Goal: Information Seeking & Learning: Learn about a topic

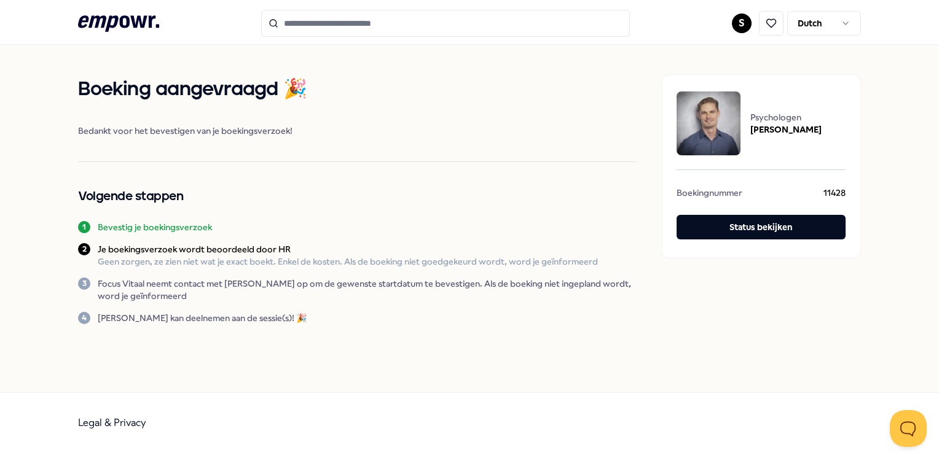
click at [137, 13] on icon ".empowr-logo_svg__cls-1{fill:#03032f}" at bounding box center [118, 23] width 81 height 23
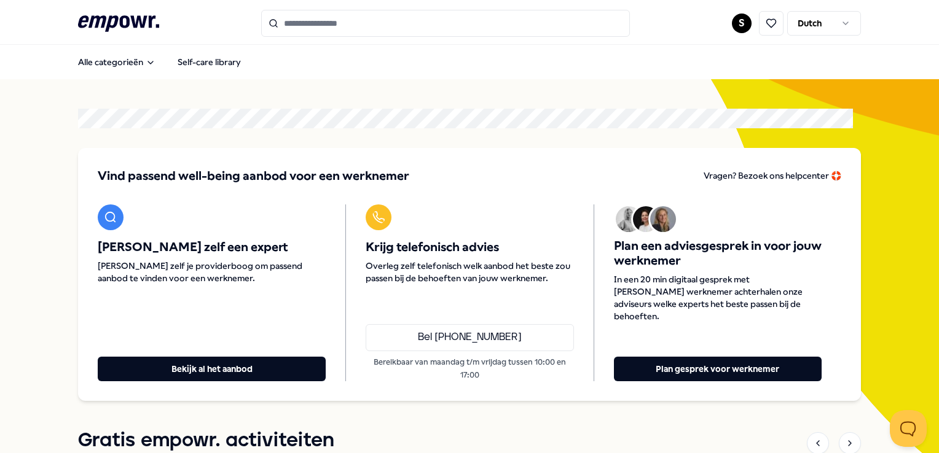
click at [348, 28] on input "Search for products, categories or subcategories" at bounding box center [445, 23] width 369 height 27
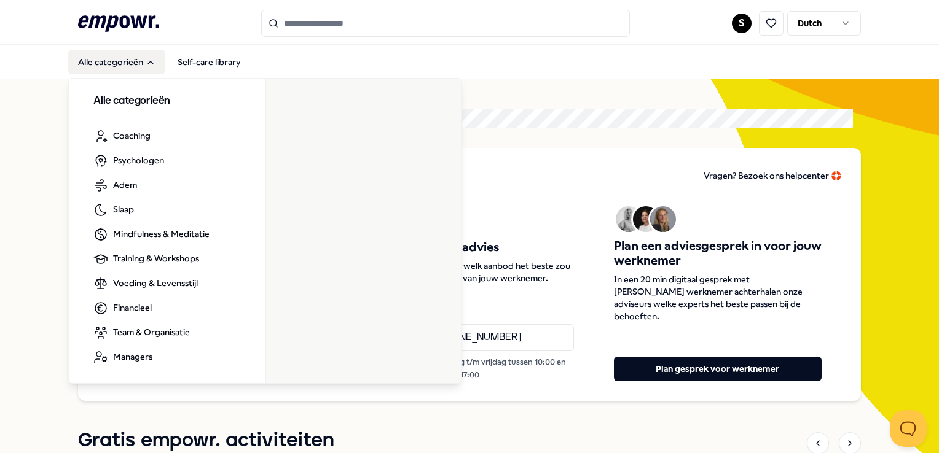
click at [124, 68] on button "Alle categorieën" at bounding box center [116, 62] width 97 height 25
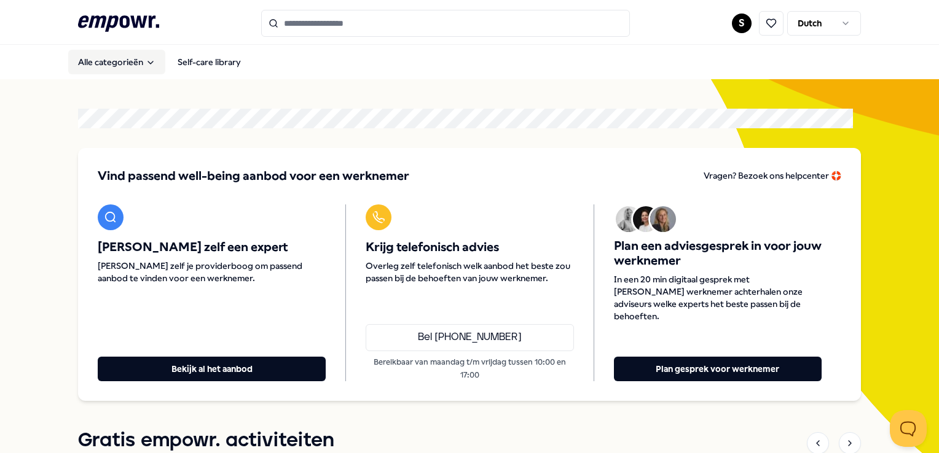
click at [147, 59] on icon "Main" at bounding box center [151, 63] width 10 height 10
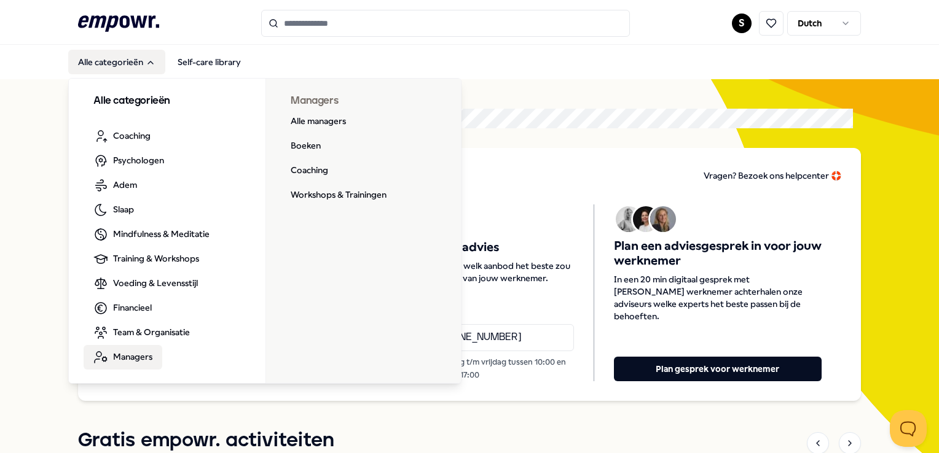
click at [140, 356] on span "Managers" at bounding box center [132, 357] width 39 height 14
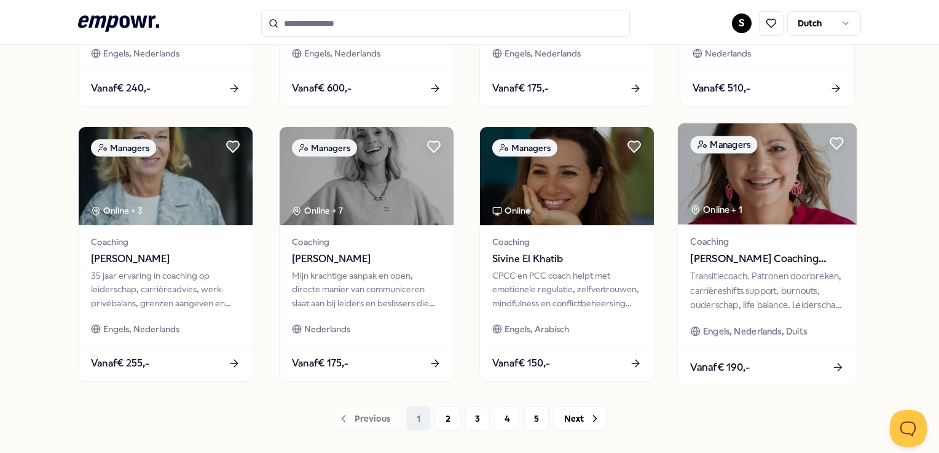
scroll to position [645, 0]
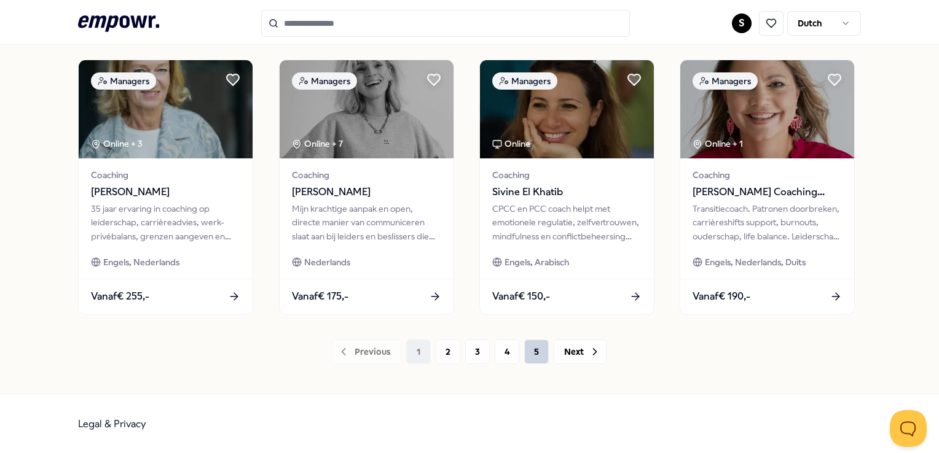
click at [525, 354] on button "5" at bounding box center [536, 352] width 25 height 25
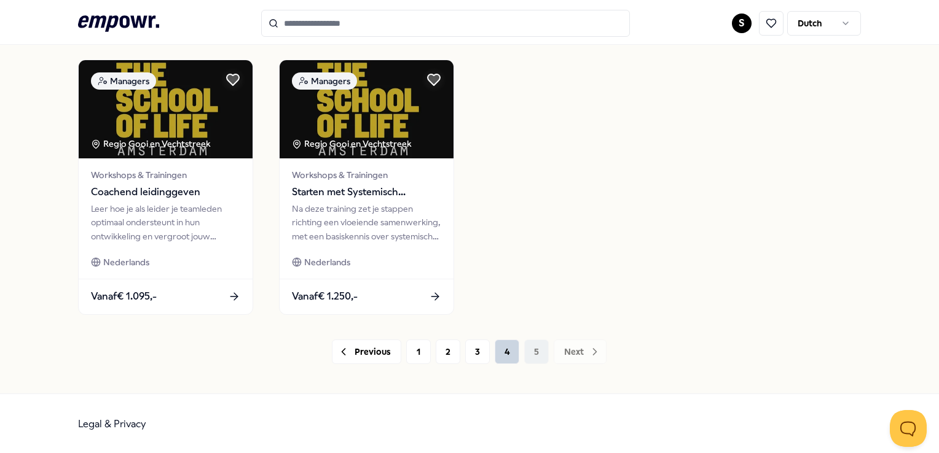
drag, startPoint x: 506, startPoint y: 358, endPoint x: 500, endPoint y: 357, distance: 6.8
click at [504, 358] on button "4" at bounding box center [507, 352] width 25 height 25
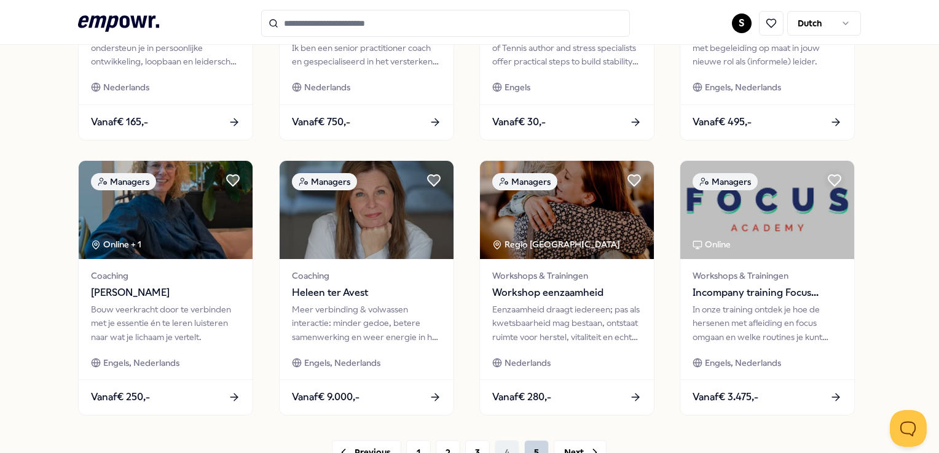
scroll to position [645, 0]
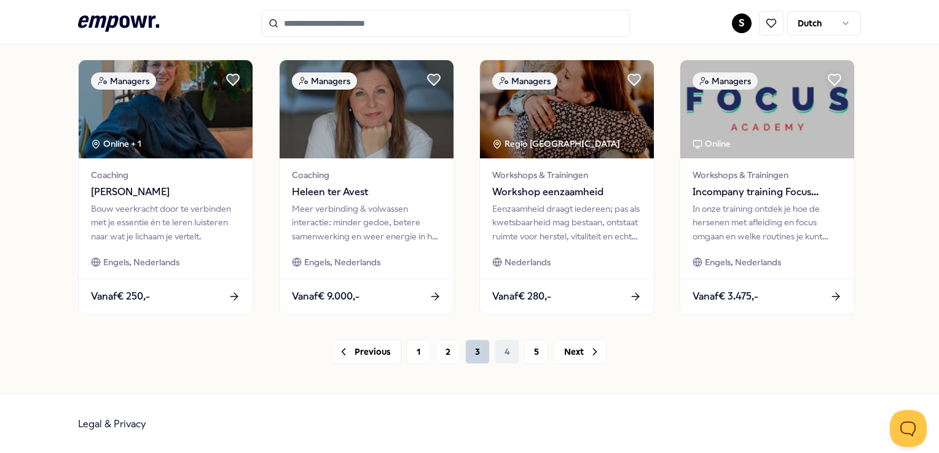
click at [474, 353] on button "3" at bounding box center [477, 352] width 25 height 25
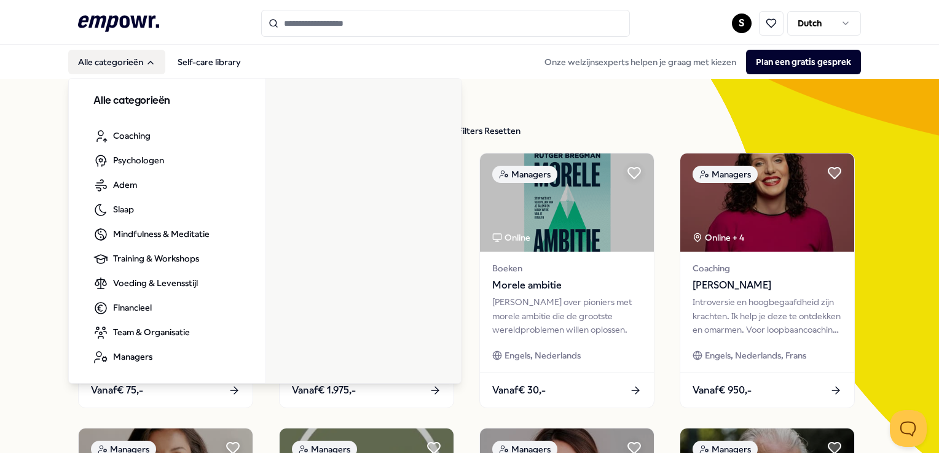
click at [124, 63] on button "Alle categorieën" at bounding box center [116, 62] width 97 height 25
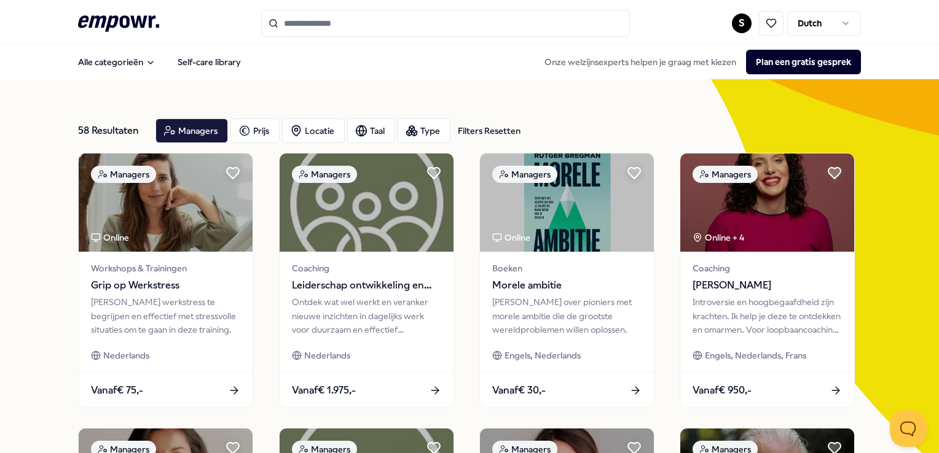
click at [366, 31] on input "Search for products, categories or subcategories" at bounding box center [445, 23] width 369 height 27
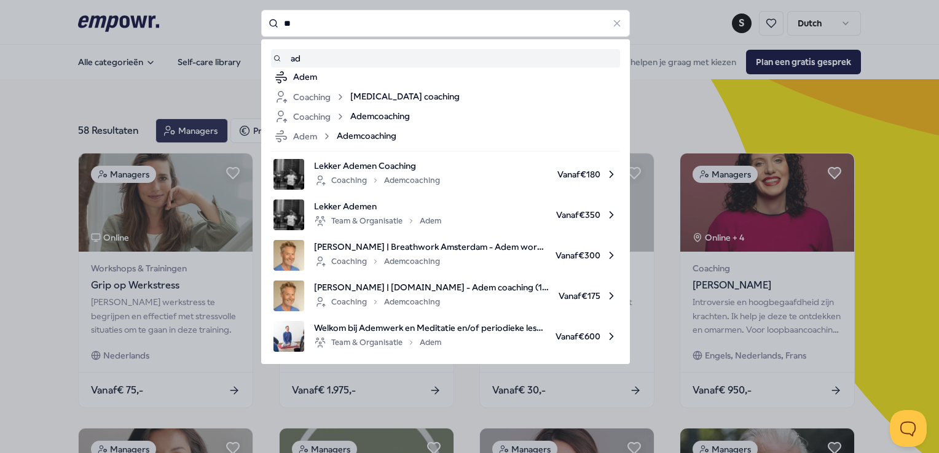
drag, startPoint x: 302, startPoint y: 23, endPoint x: 214, endPoint y: 23, distance: 87.9
click at [261, 23] on div "** ad Adem Coaching [MEDICAL_DATA] coaching Coaching Ademcoaching Adem Ademcoac…" at bounding box center [445, 23] width 369 height 27
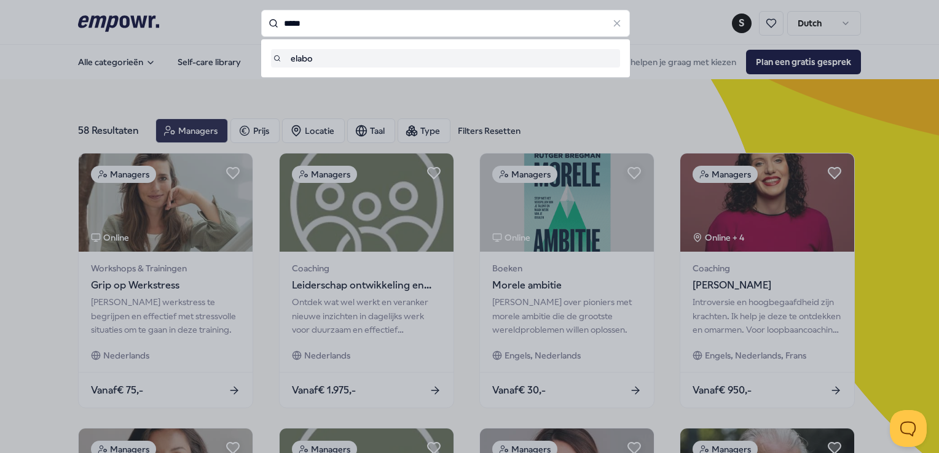
click at [326, 58] on div "elabo" at bounding box center [445, 59] width 344 height 14
type input "*****"
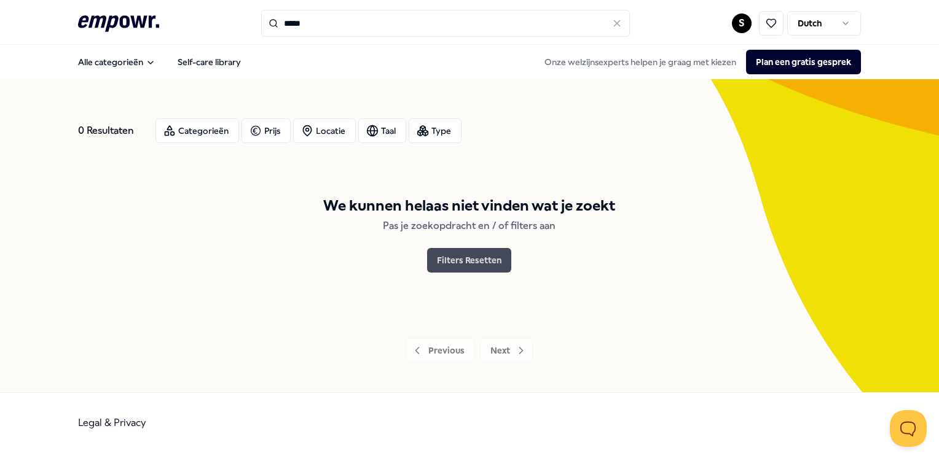
click at [479, 262] on button "Filters Resetten" at bounding box center [469, 260] width 84 height 25
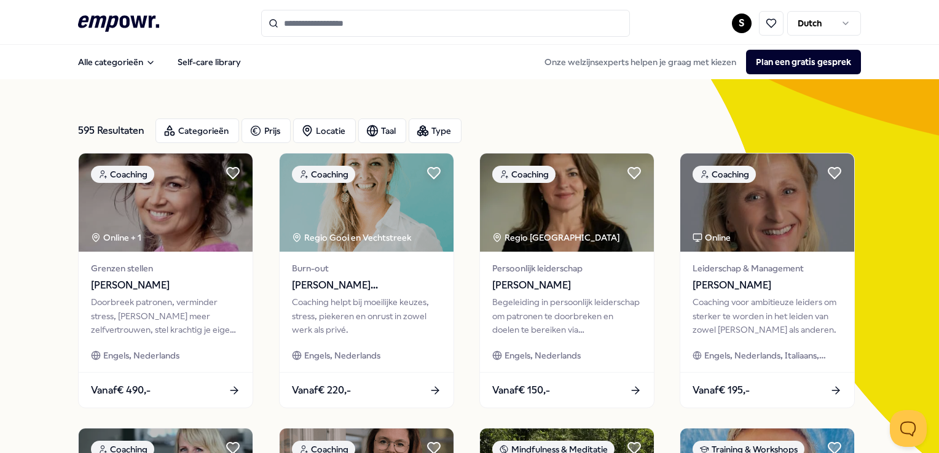
click at [335, 21] on input "Search for products, categories or subcategories" at bounding box center [445, 23] width 369 height 27
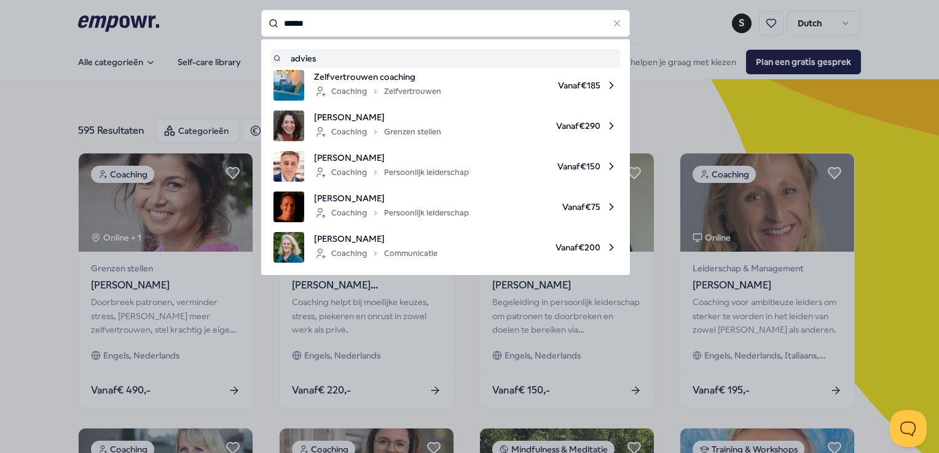
drag, startPoint x: 316, startPoint y: 22, endPoint x: 245, endPoint y: 22, distance: 71.3
click at [261, 22] on div "****** advies Zelfvertrouwen coaching Coaching Zelfvertrouwen Vanaf € 185 [PERS…" at bounding box center [445, 23] width 369 height 27
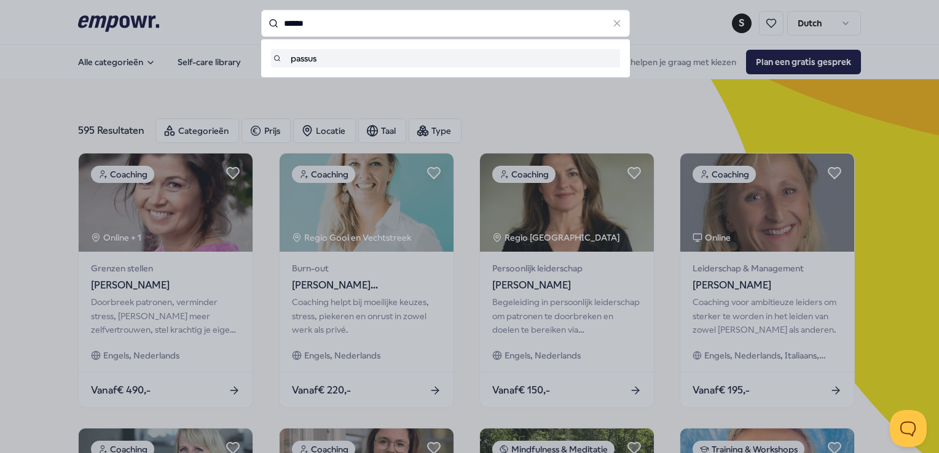
click at [312, 63] on div "passus" at bounding box center [445, 59] width 344 height 14
type input "******"
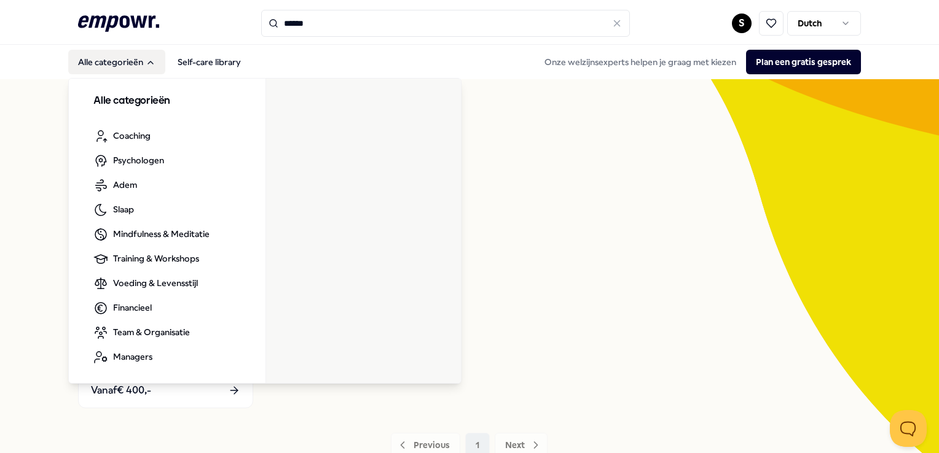
click at [114, 59] on button "Alle categorieën" at bounding box center [116, 62] width 97 height 25
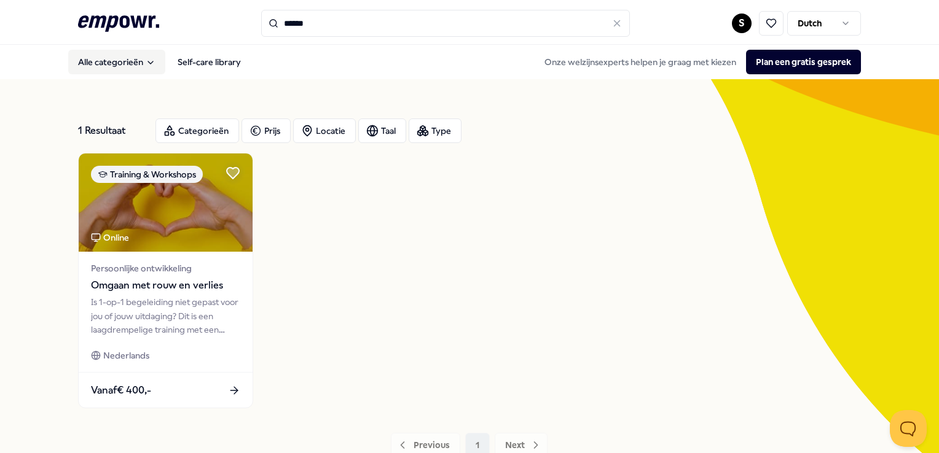
click at [155, 61] on button "Alle categorieën" at bounding box center [116, 62] width 97 height 25
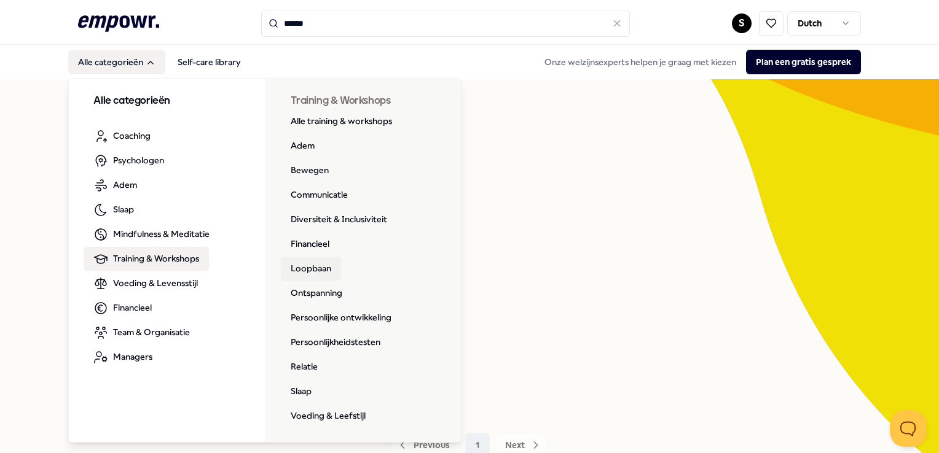
click at [301, 272] on link "Loopbaan" at bounding box center [311, 269] width 60 height 25
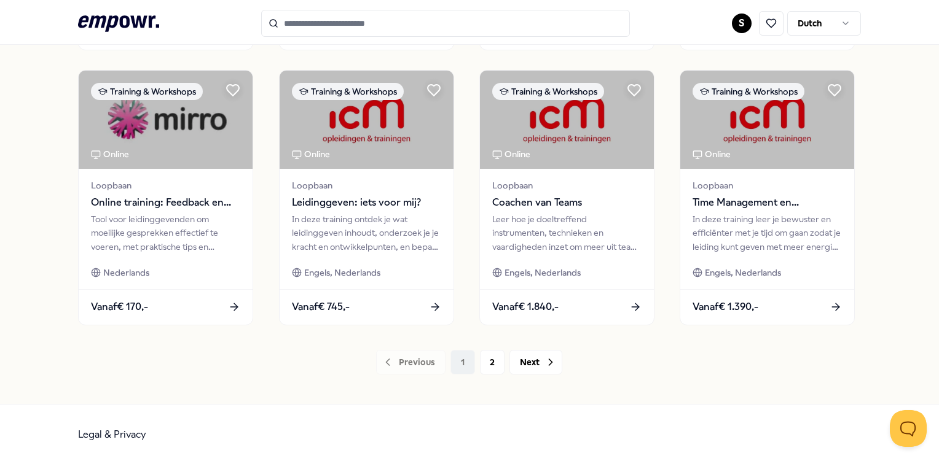
scroll to position [645, 0]
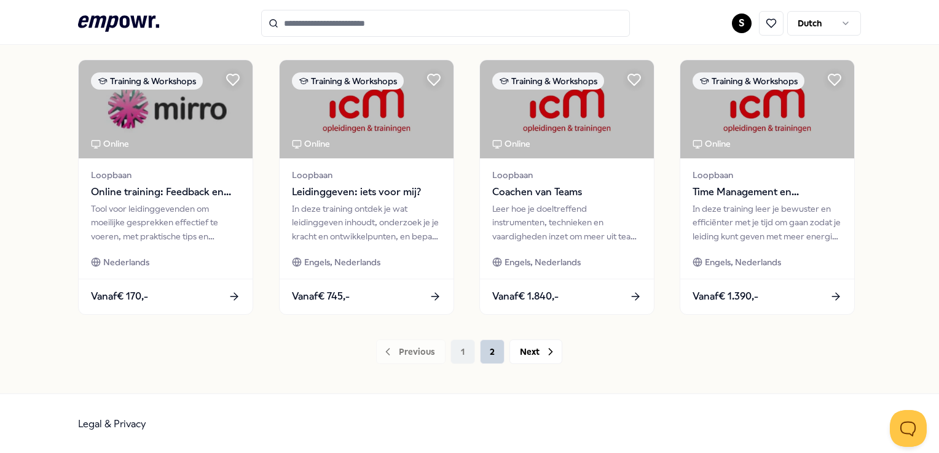
click at [497, 355] on button "2" at bounding box center [492, 352] width 25 height 25
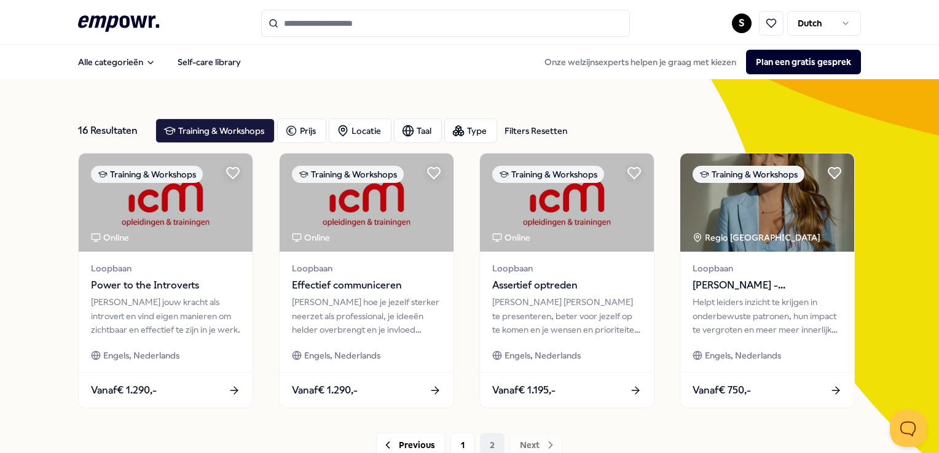
click at [41, 307] on div "16 Resultaten Filters Resetten Training & Workshops Prijs Locatie Taal Type Fil…" at bounding box center [469, 283] width 939 height 408
click at [795, 60] on button "Plan een gratis gesprek" at bounding box center [803, 62] width 115 height 25
